Goal: Information Seeking & Learning: Learn about a topic

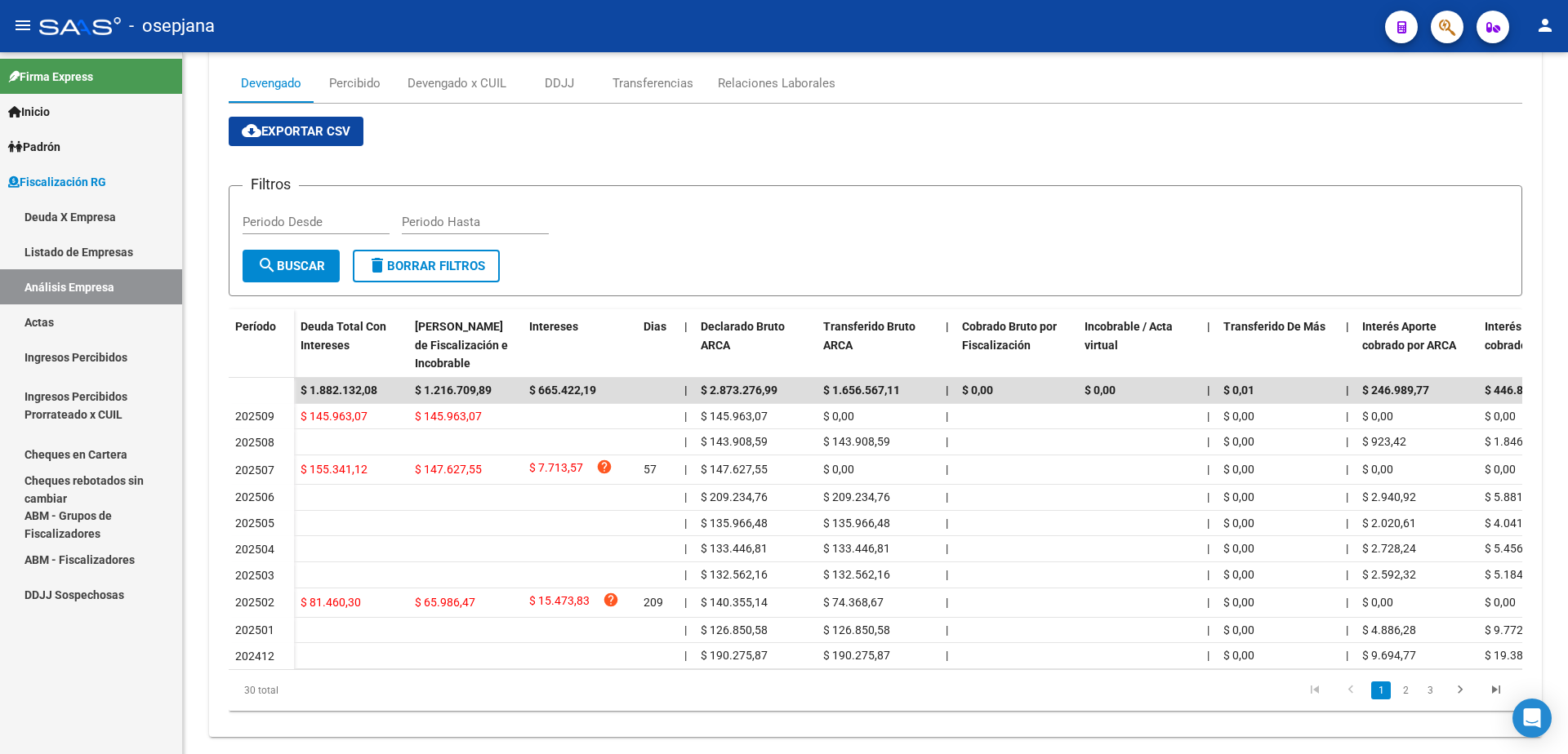
scroll to position [260, 0]
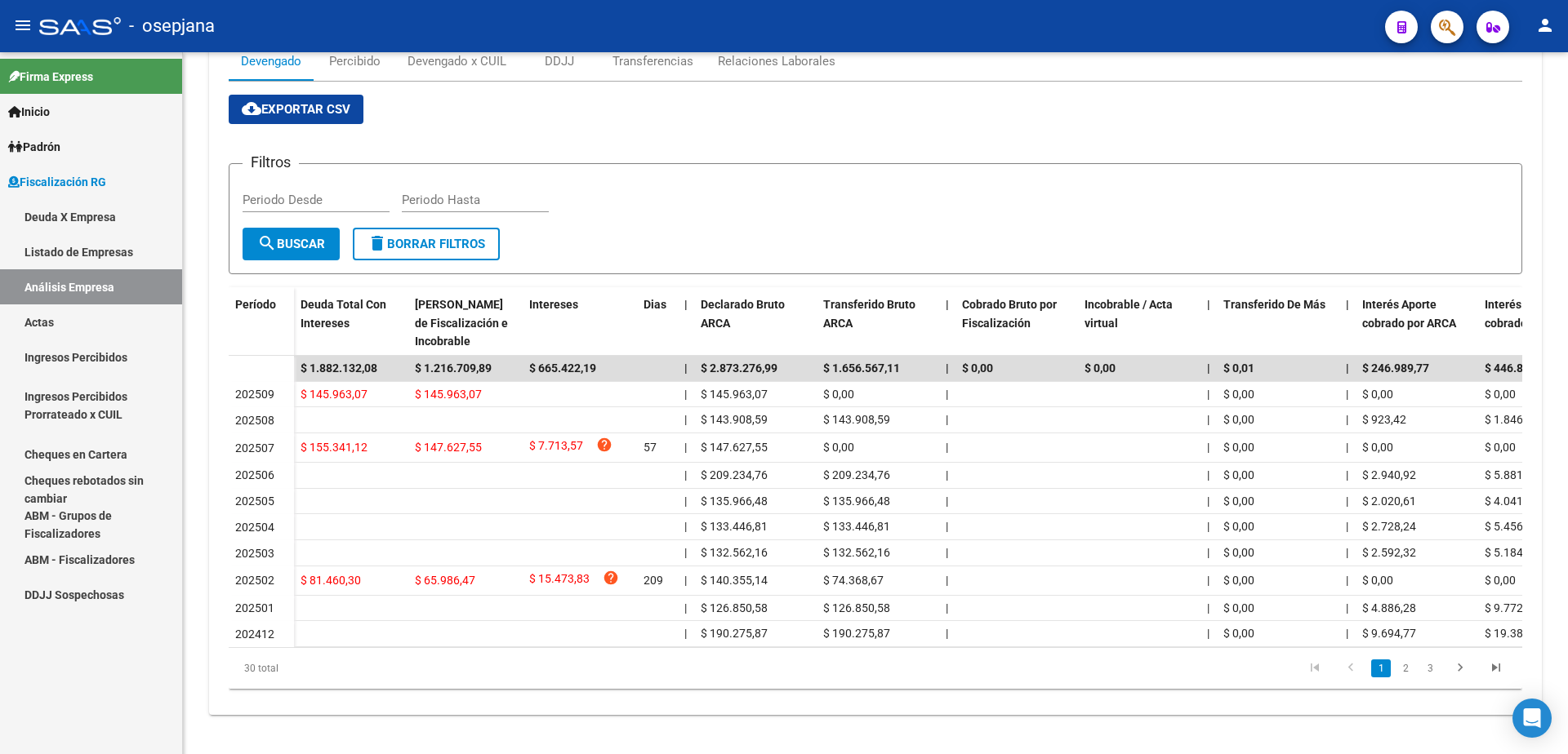
click at [61, 315] on link "Actas" at bounding box center [91, 321] width 182 height 35
click at [72, 298] on link "Análisis Empresa" at bounding box center [91, 286] width 182 height 35
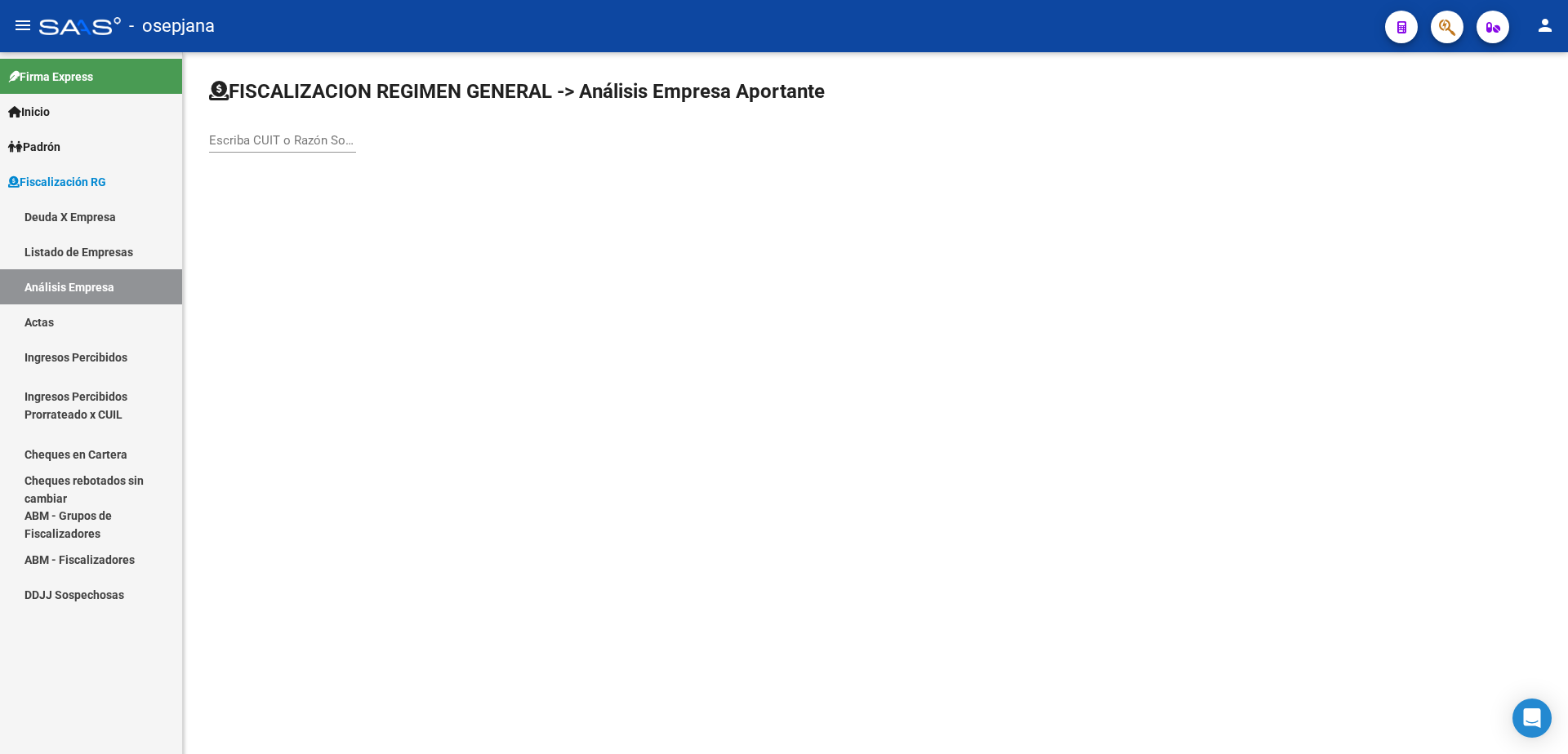
click at [260, 138] on input "Escriba CUIT o Razón Social para buscar" at bounding box center [282, 140] width 147 height 14
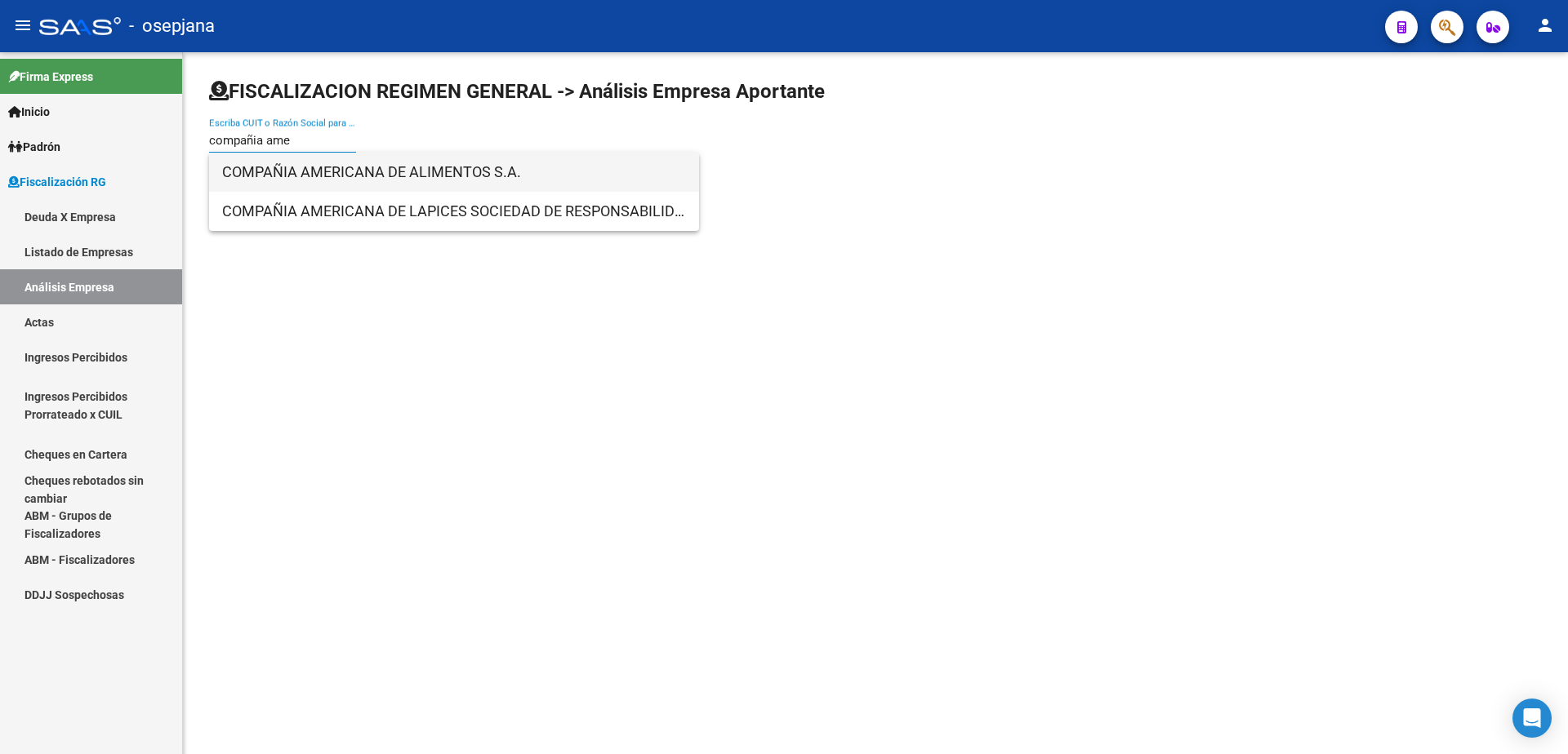
type input "compañia ame"
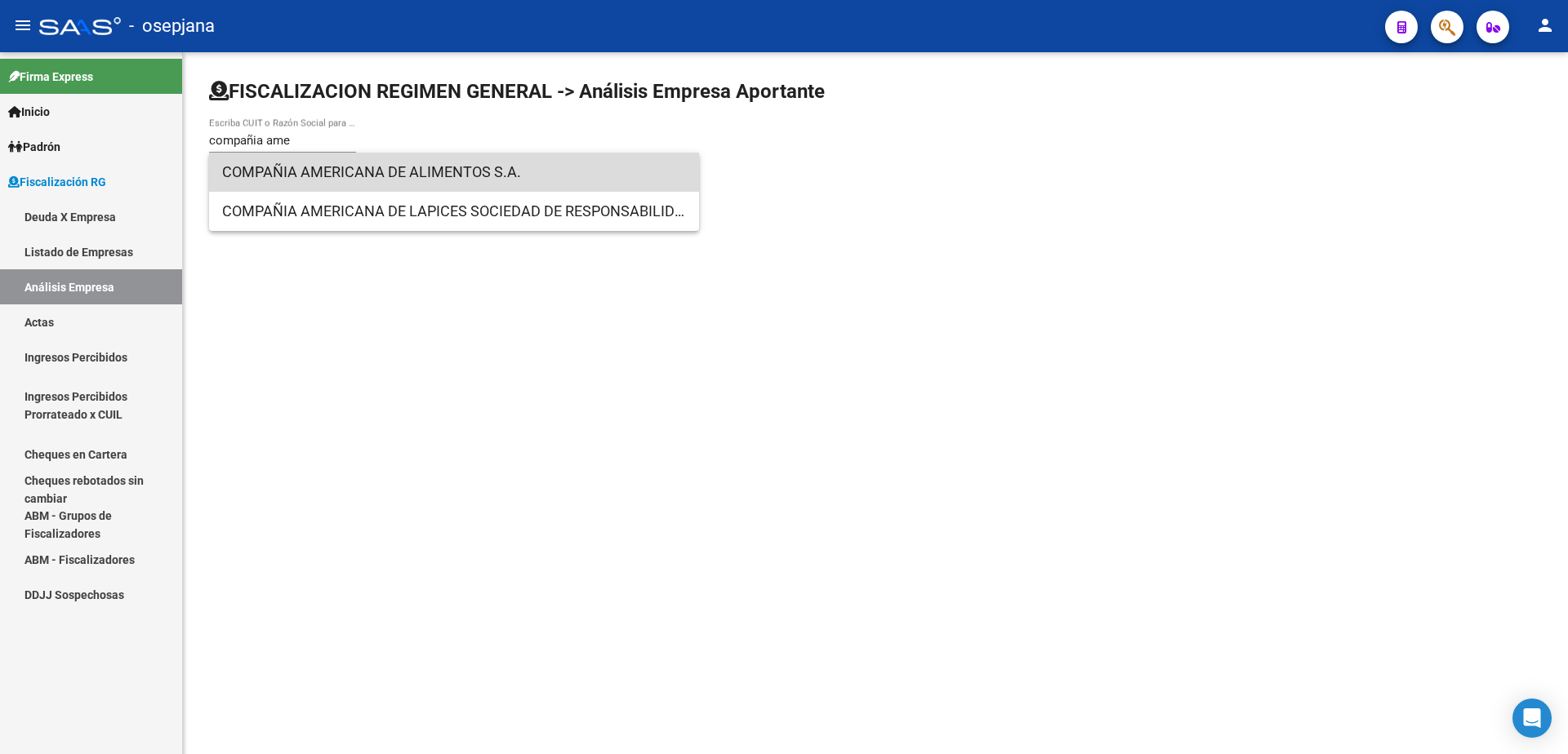
click at [374, 168] on span "COMPAÑIA AMERICANA DE ALIMENTOS S.A." at bounding box center [453, 173] width 463 height 39
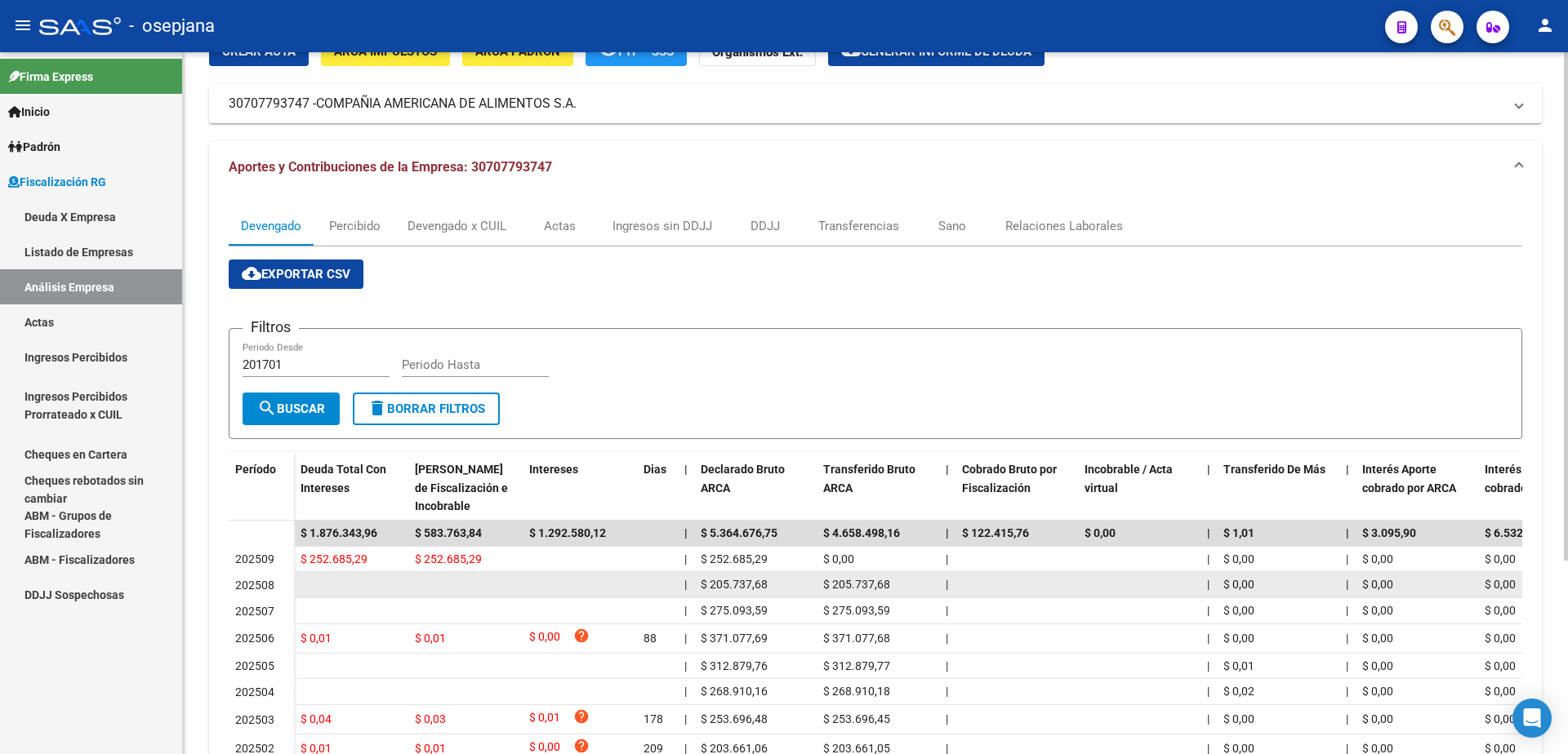
scroll to position [163, 0]
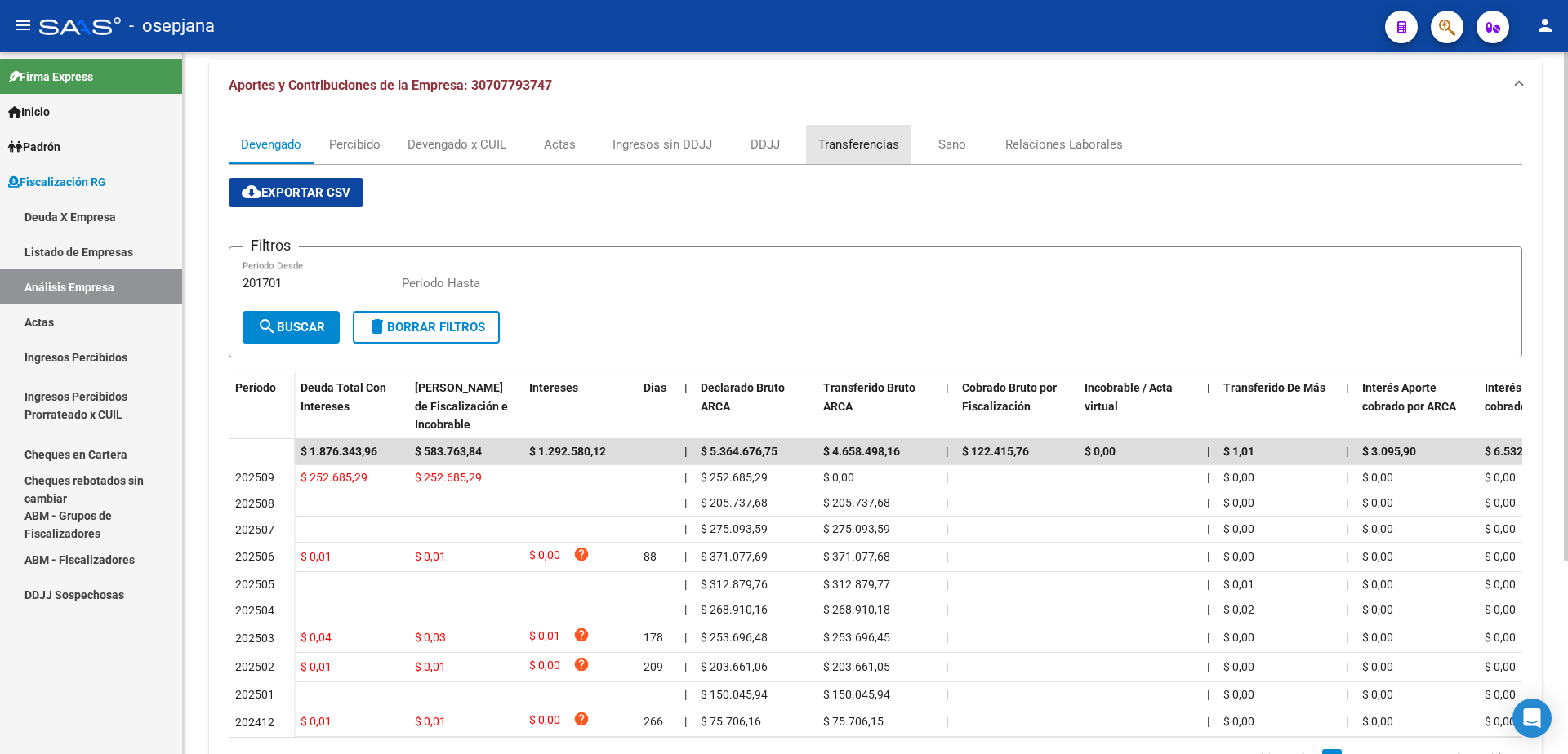
click at [879, 151] on div "Transferencias" at bounding box center [858, 144] width 81 height 18
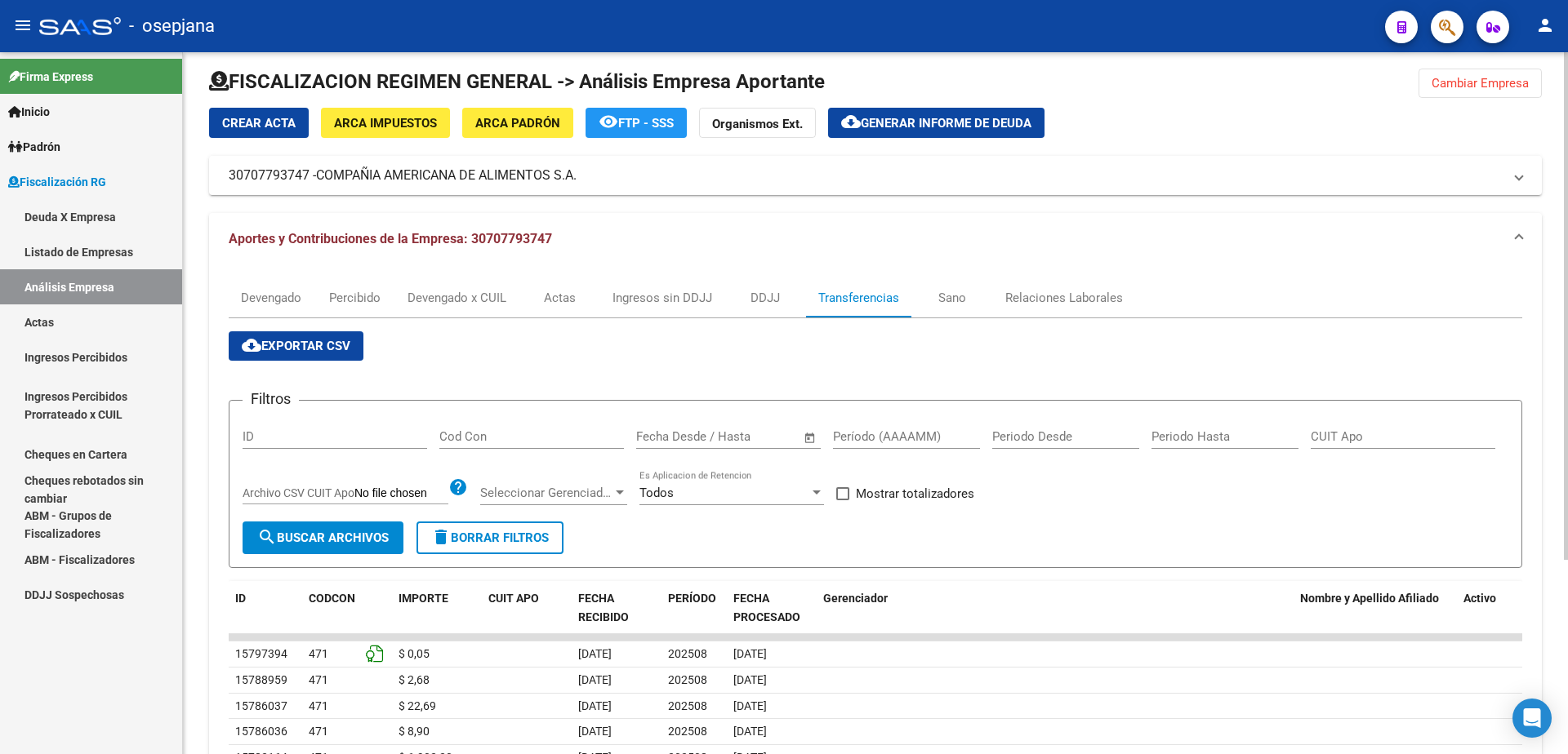
scroll to position [0, 0]
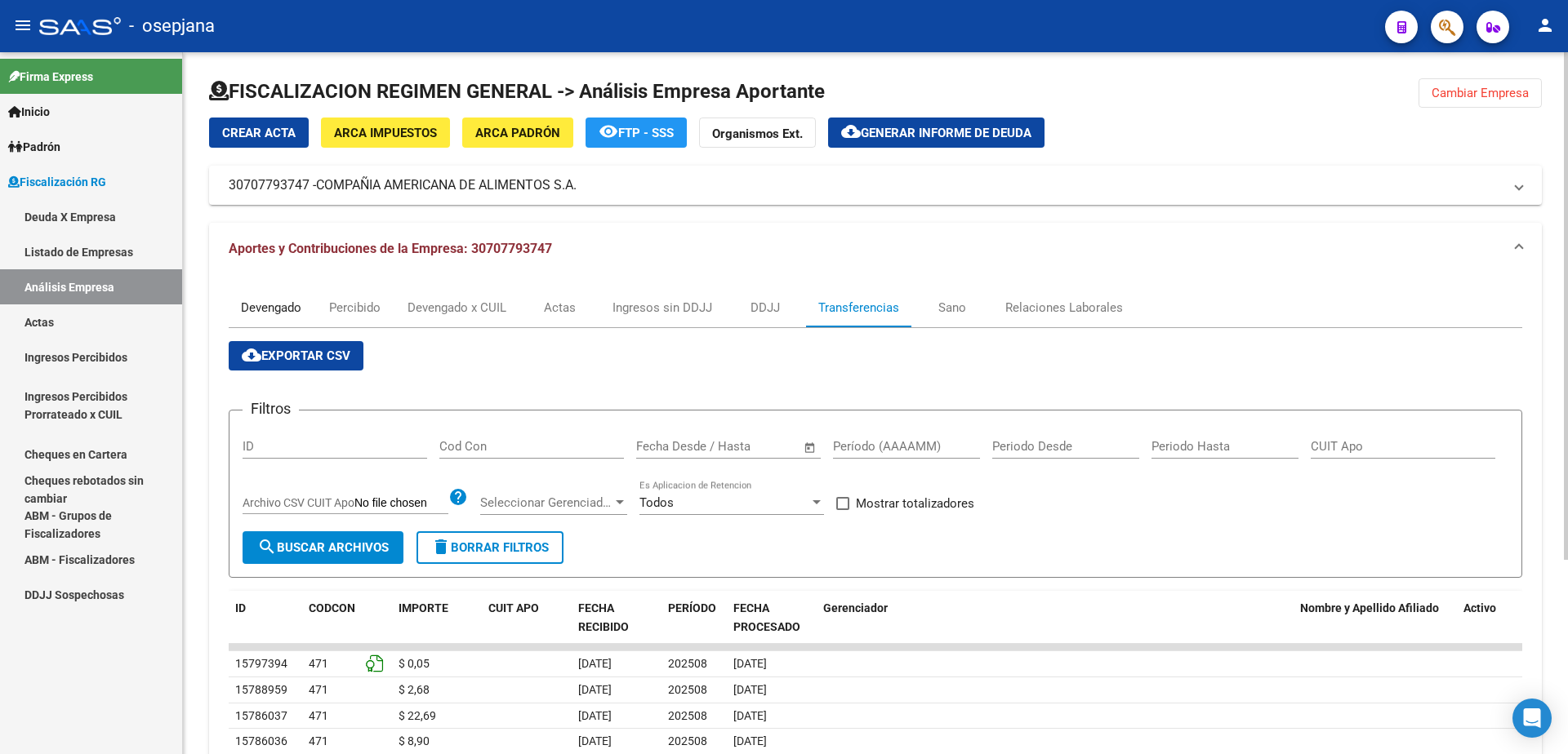
drag, startPoint x: 293, startPoint y: 306, endPoint x: 333, endPoint y: 309, distance: 40.1
click at [293, 305] on div "Devengado" at bounding box center [270, 307] width 60 height 18
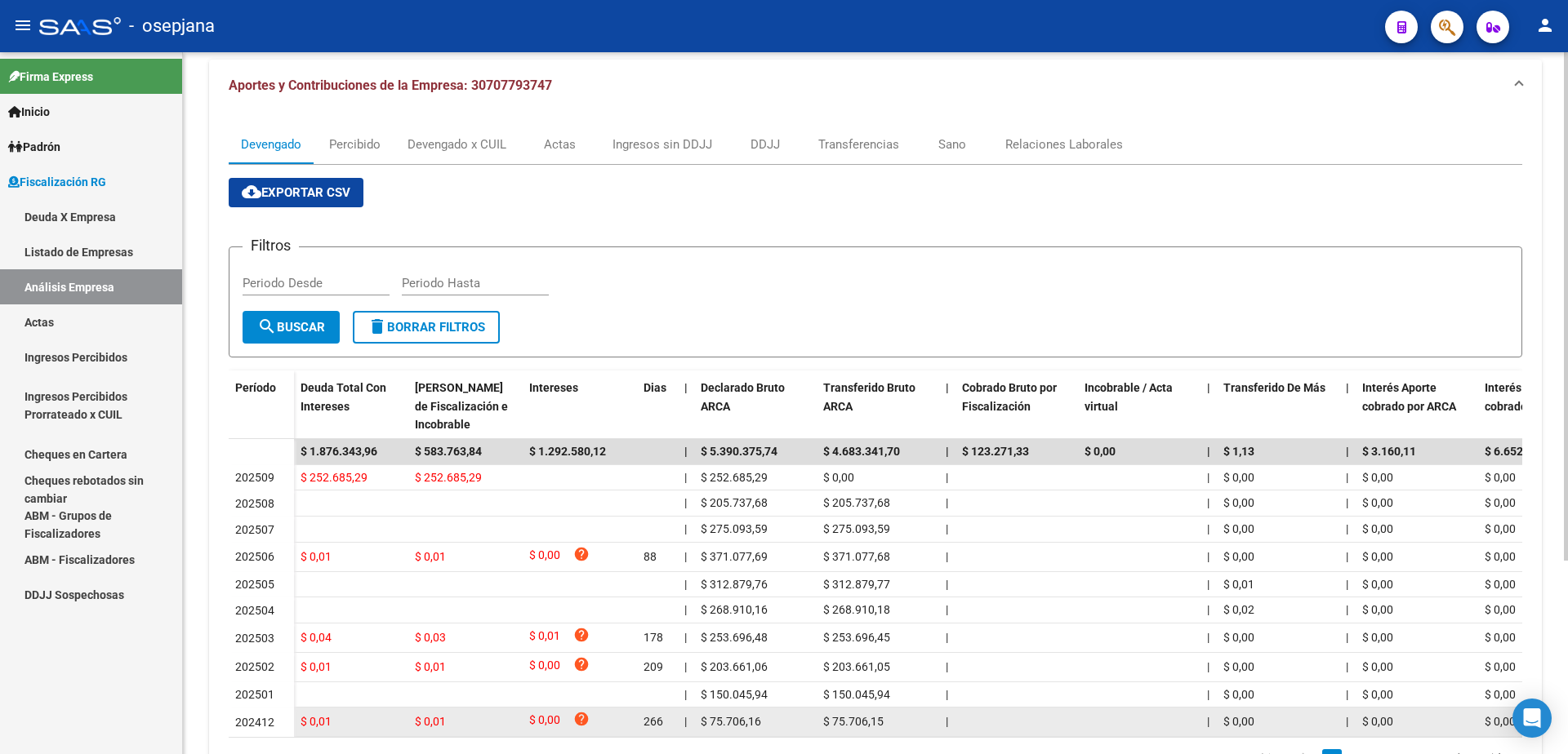
scroll to position [267, 0]
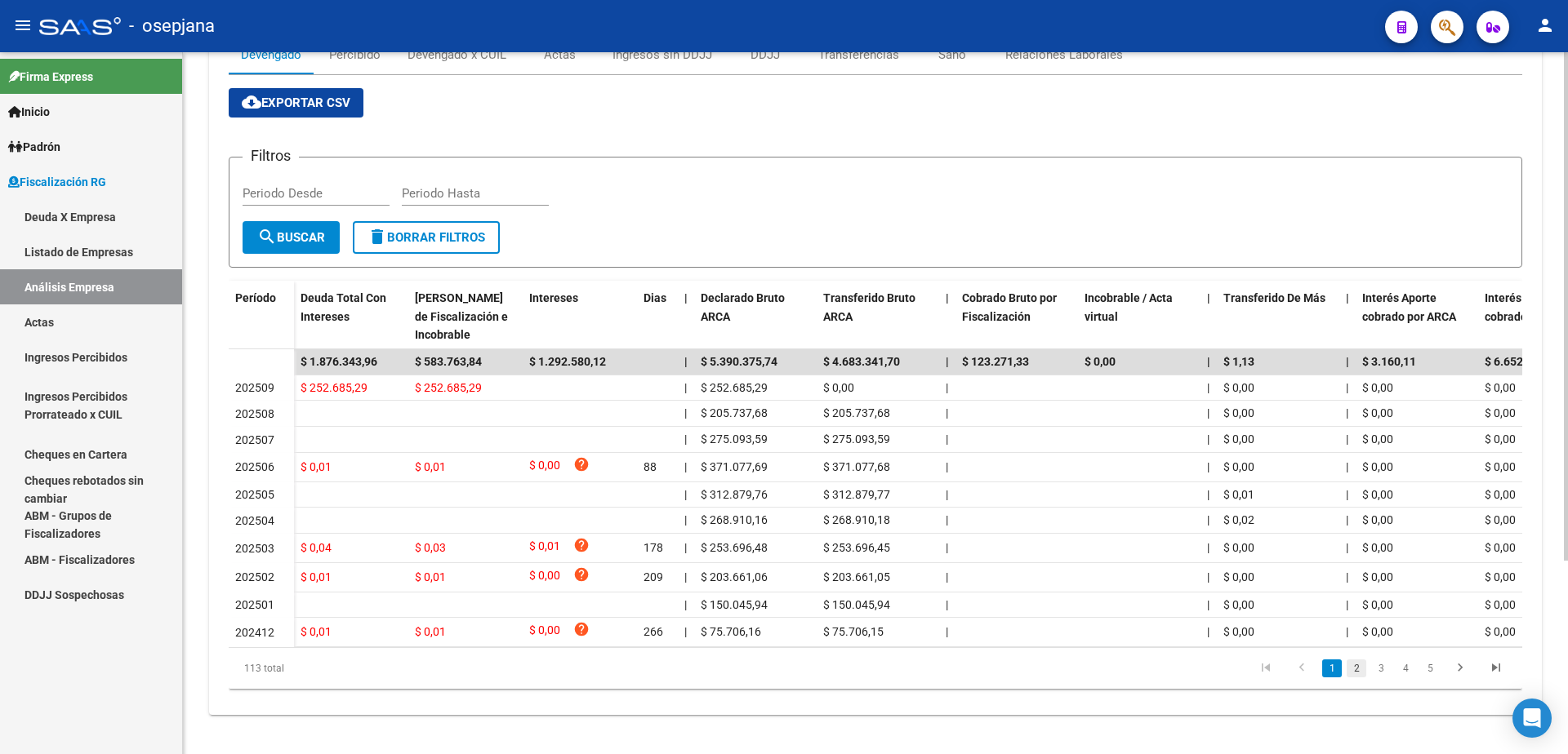
click at [1354, 670] on link "2" at bounding box center [1355, 668] width 20 height 18
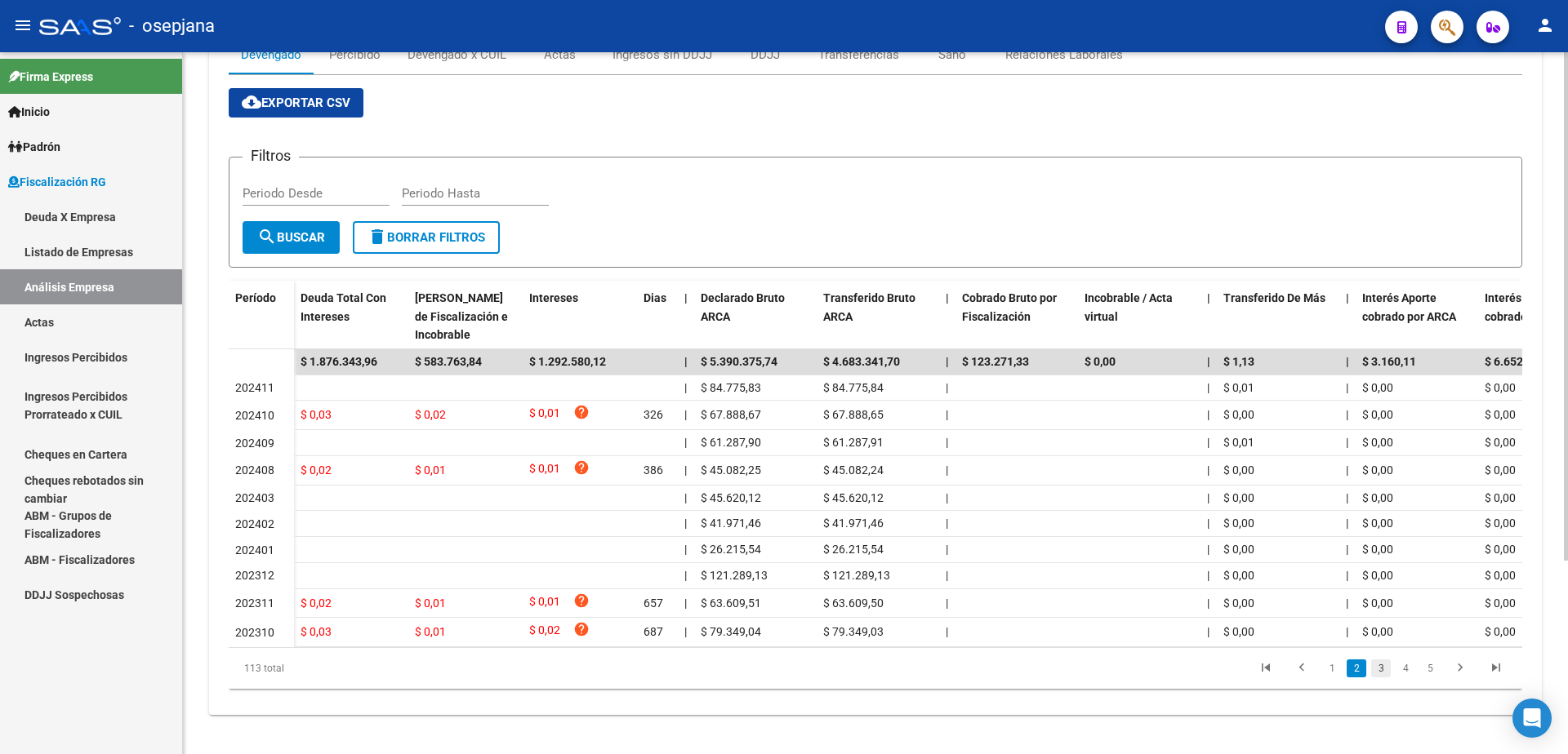
click at [1377, 667] on link "3" at bounding box center [1380, 668] width 20 height 18
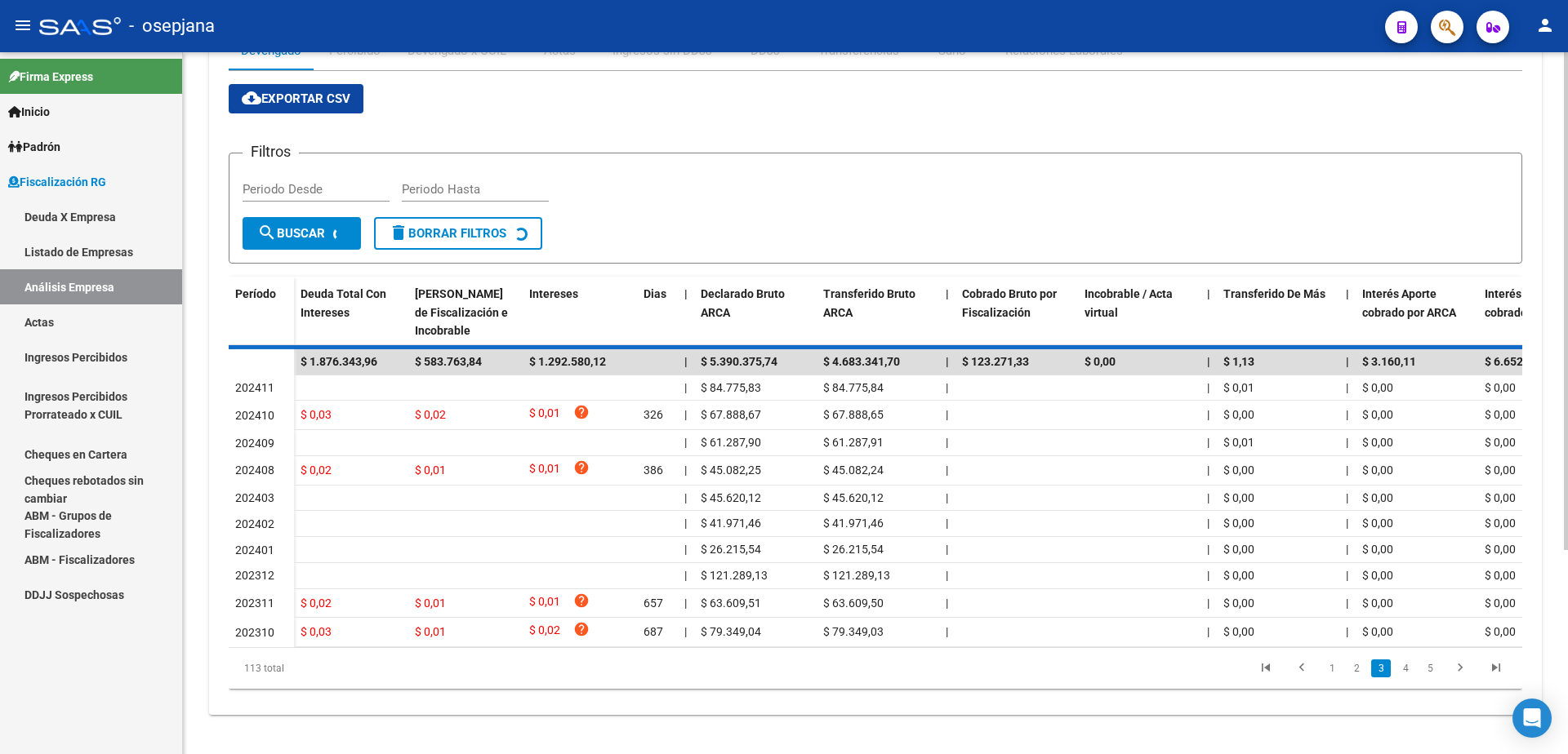
scroll to position [264, 0]
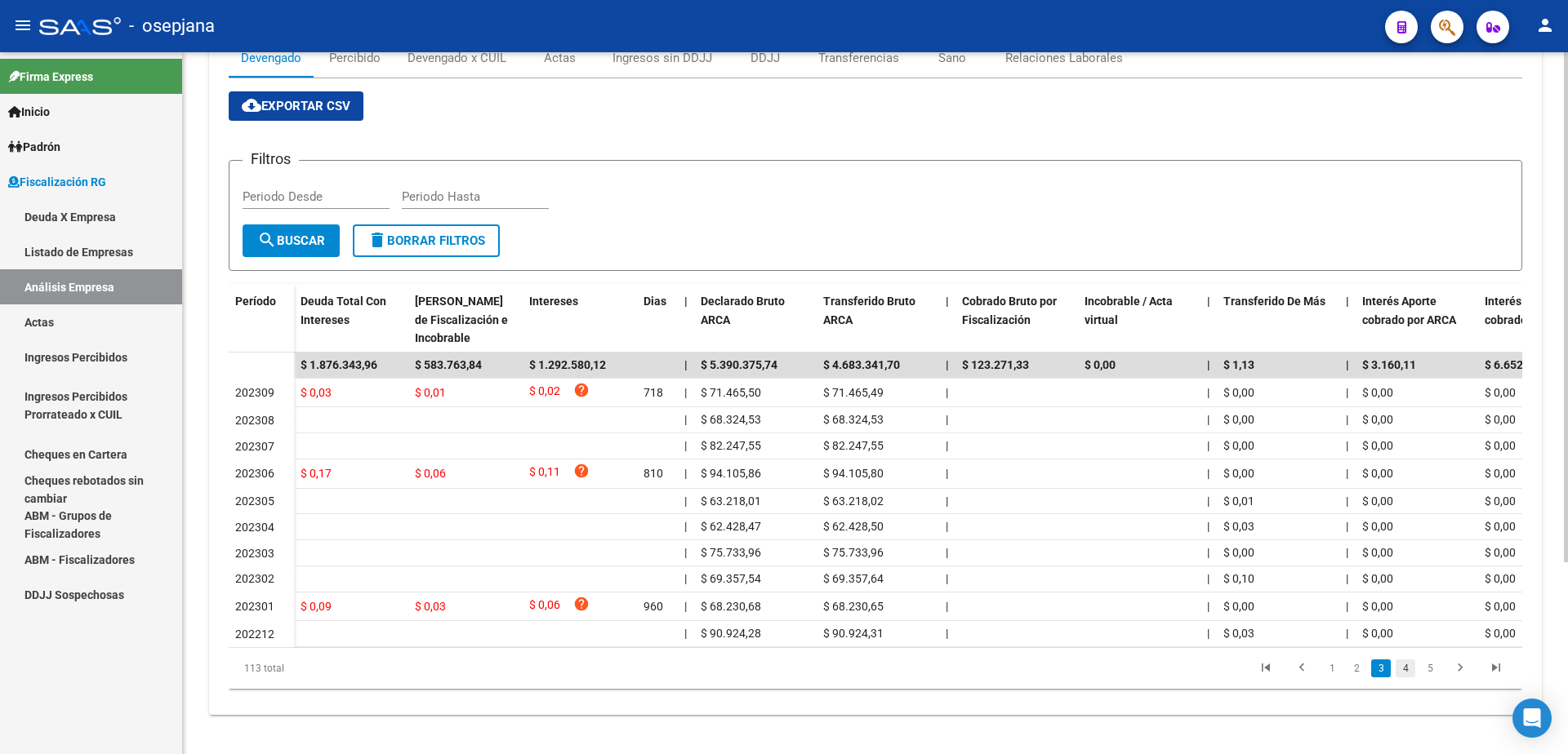
click at [1402, 667] on link "4" at bounding box center [1405, 668] width 20 height 18
click at [1399, 670] on link "5" at bounding box center [1405, 668] width 20 height 18
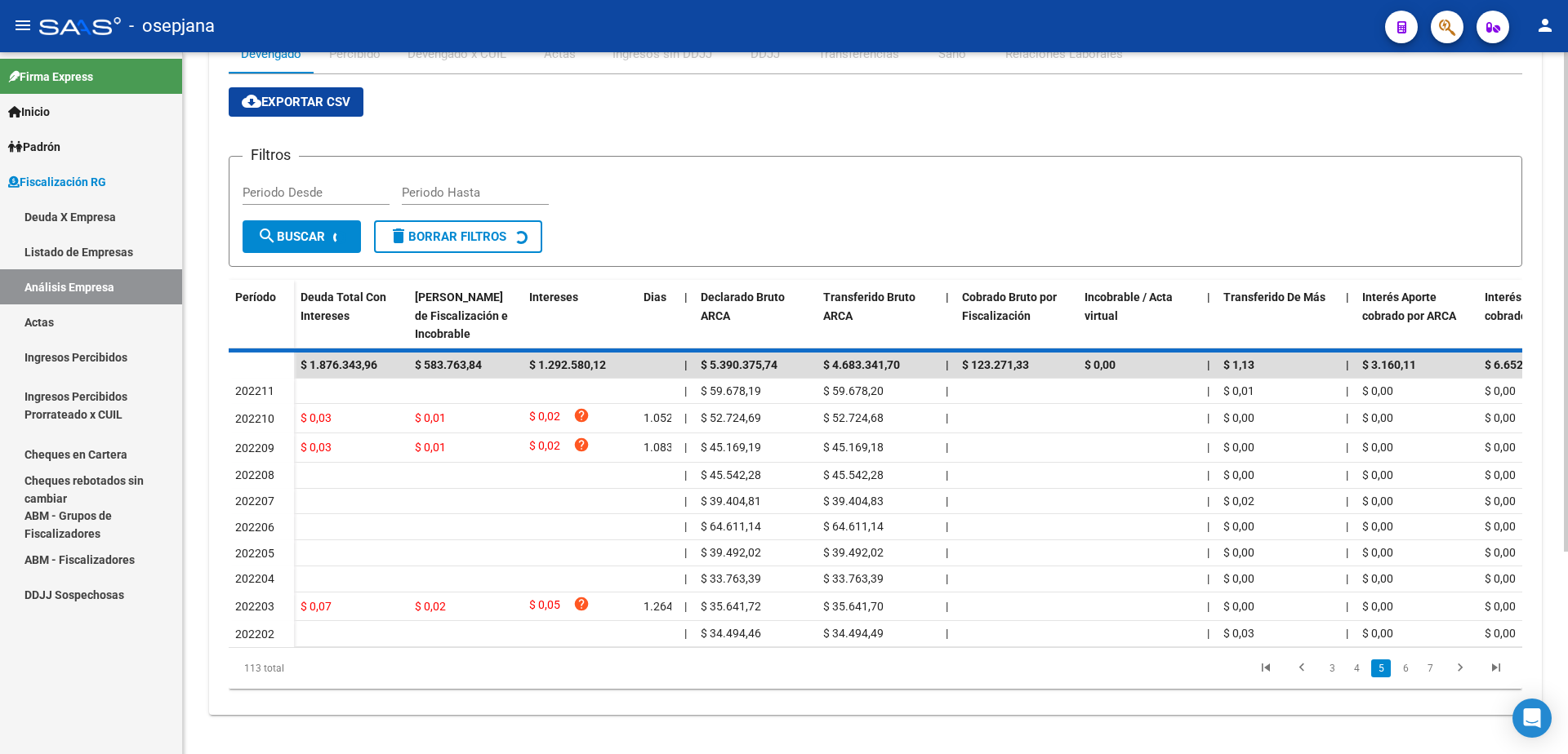
scroll to position [257, 0]
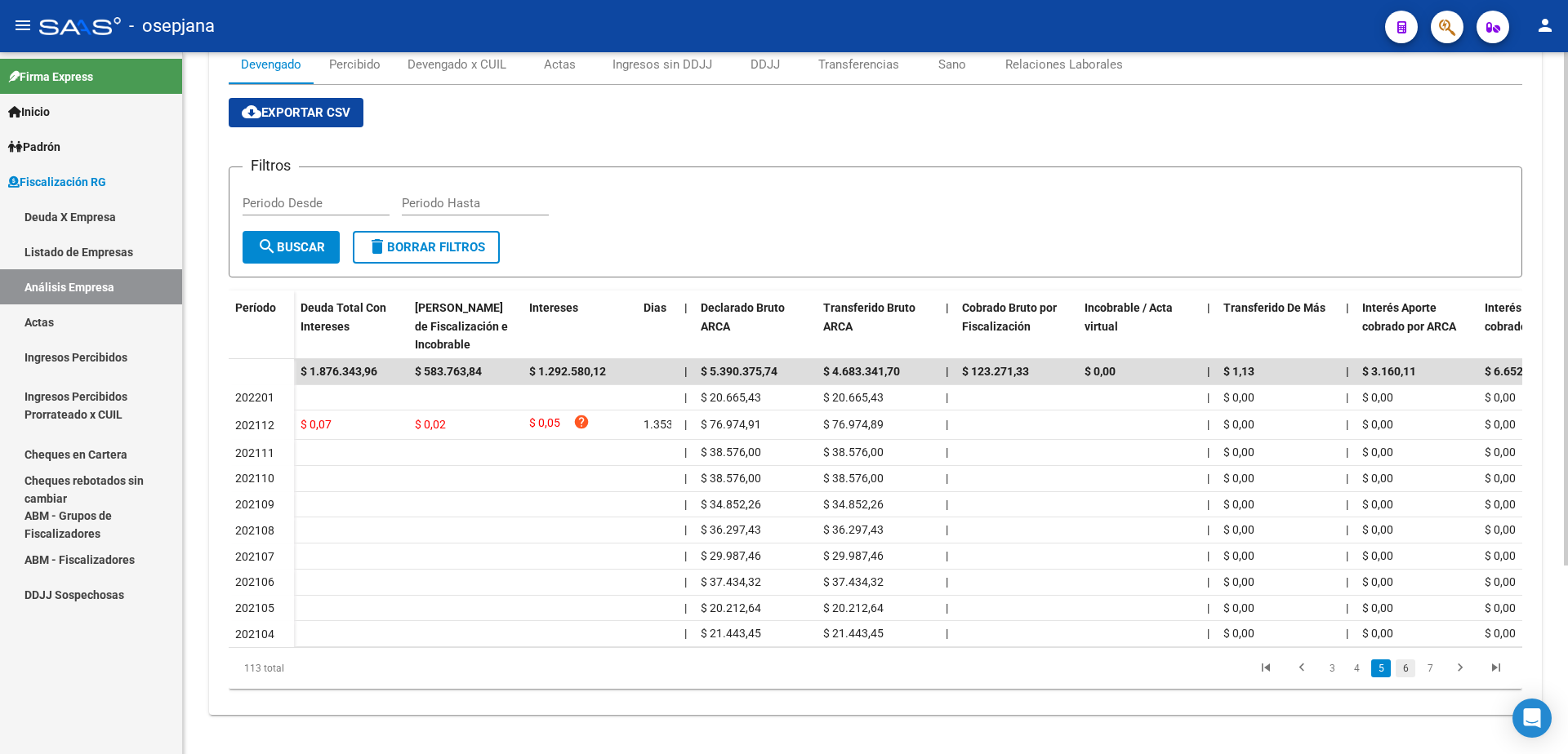
click at [1403, 670] on link "6" at bounding box center [1405, 668] width 20 height 18
click at [1405, 669] on link "7" at bounding box center [1405, 668] width 20 height 18
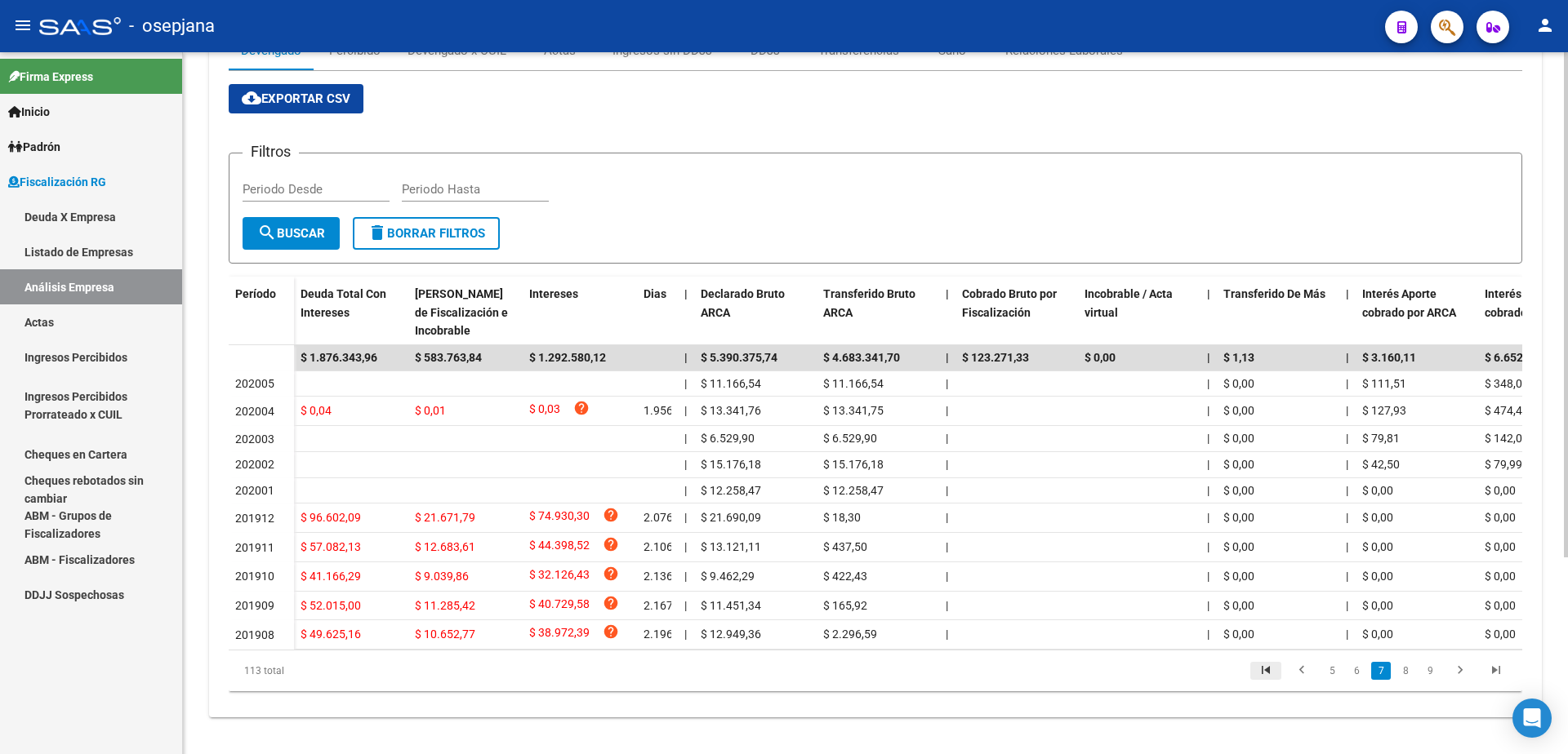
click at [1264, 683] on icon "go to first page" at bounding box center [1265, 672] width 21 height 20
